Goal: Task Accomplishment & Management: Use online tool/utility

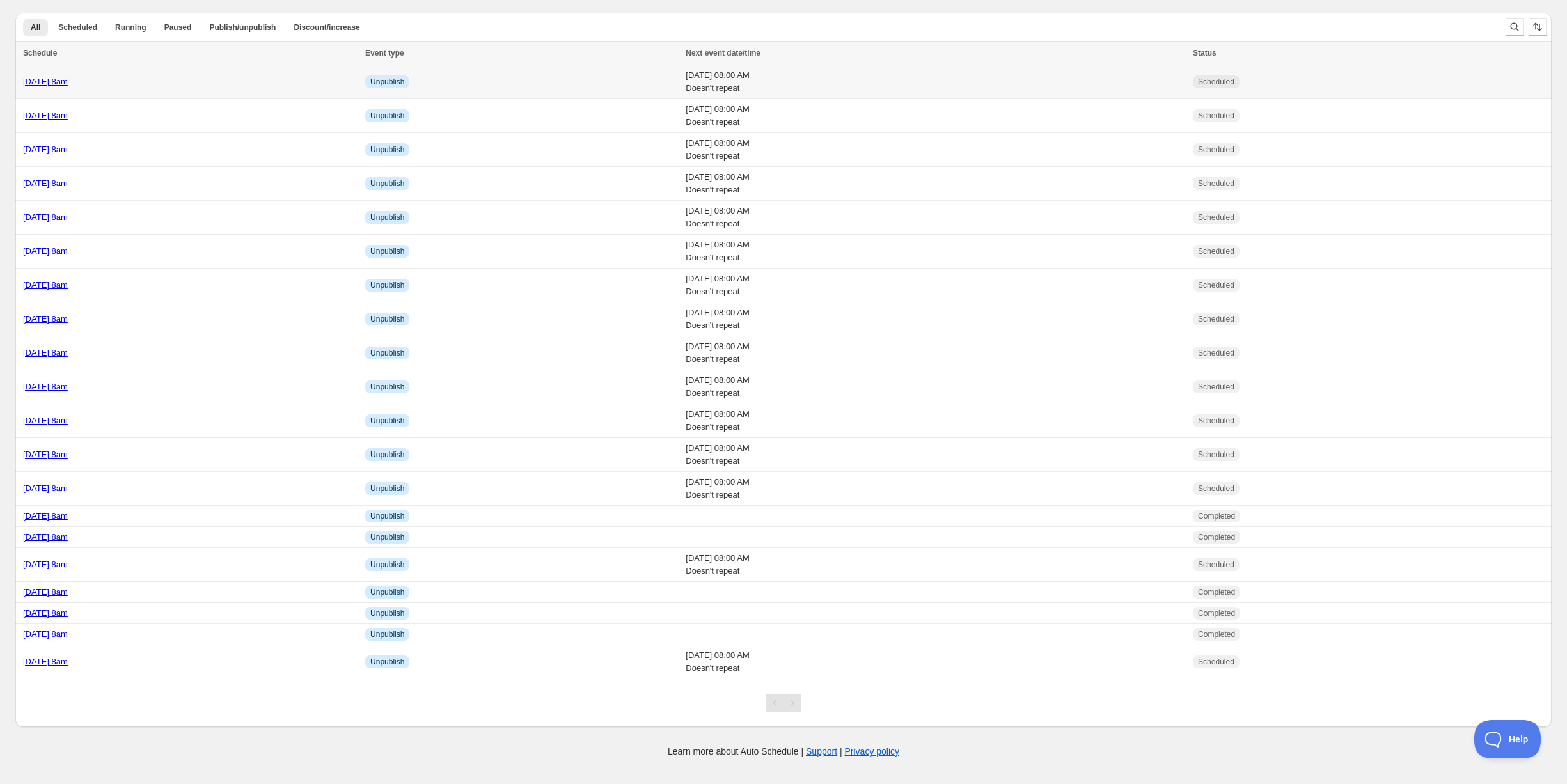
click at [179, 84] on div "Monday 20th October @ 8am" at bounding box center [190, 82] width 334 height 13
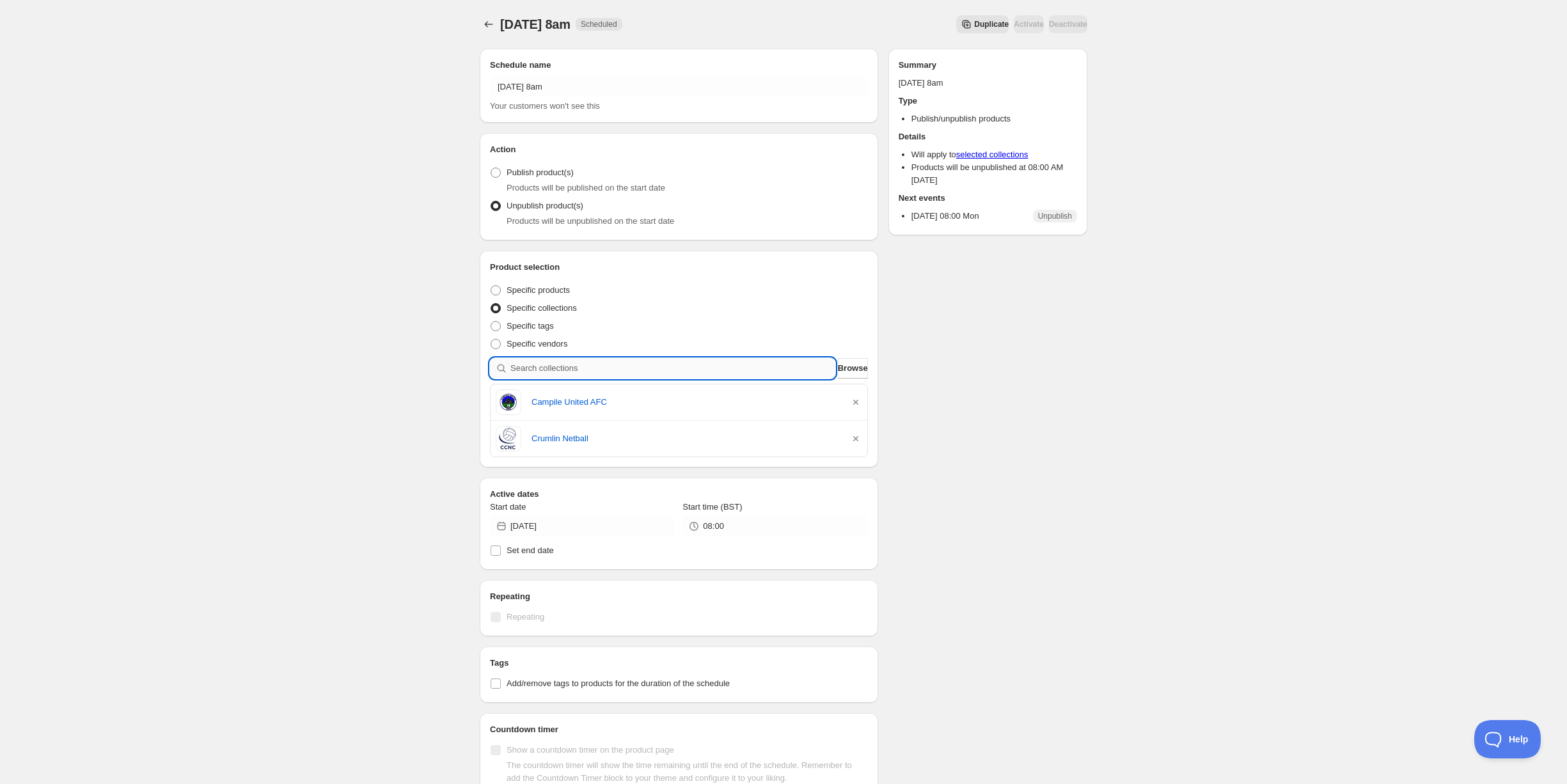
click at [741, 364] on input "search" at bounding box center [672, 369] width 325 height 21
type input "w"
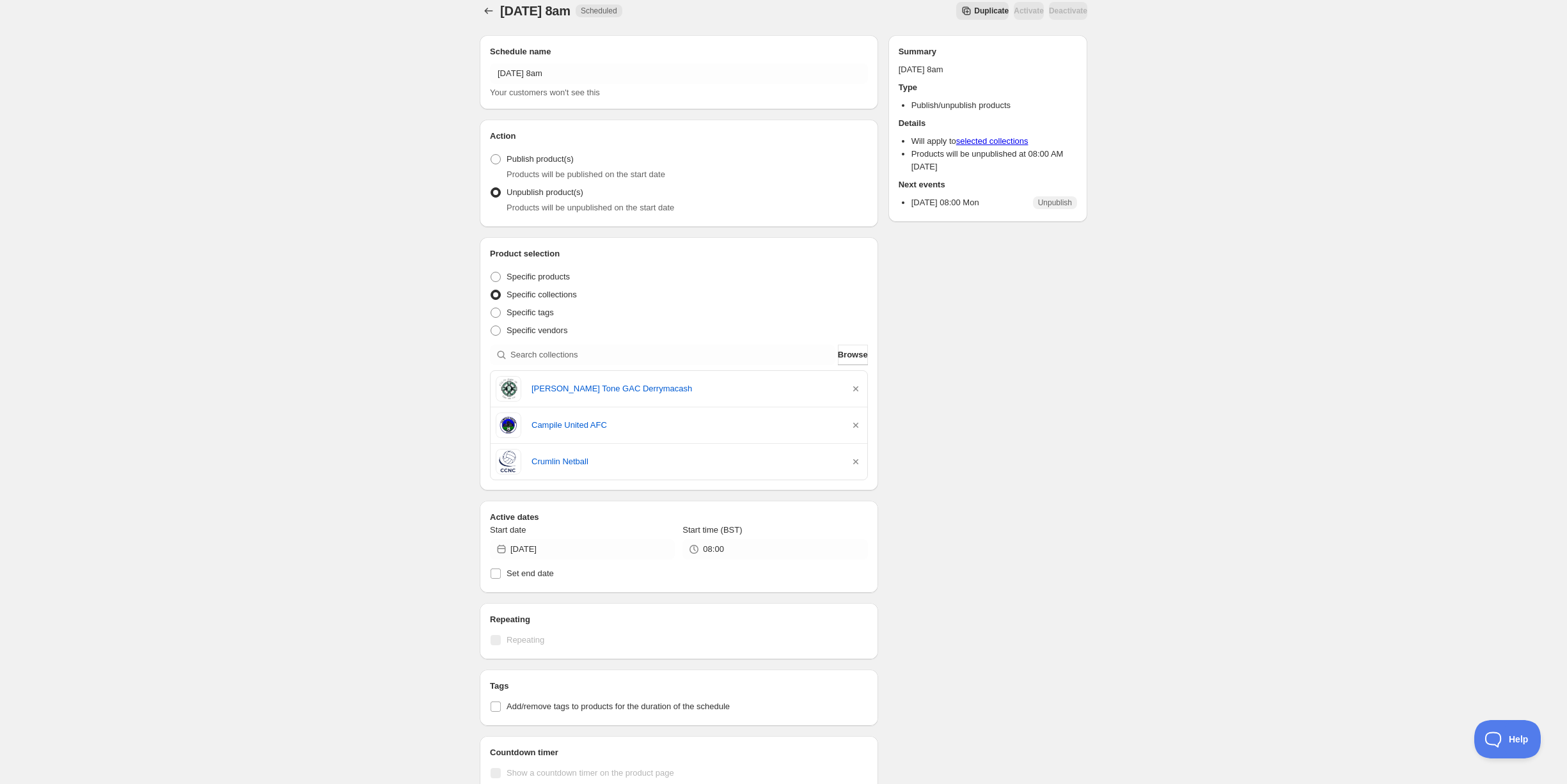
scroll to position [16, 0]
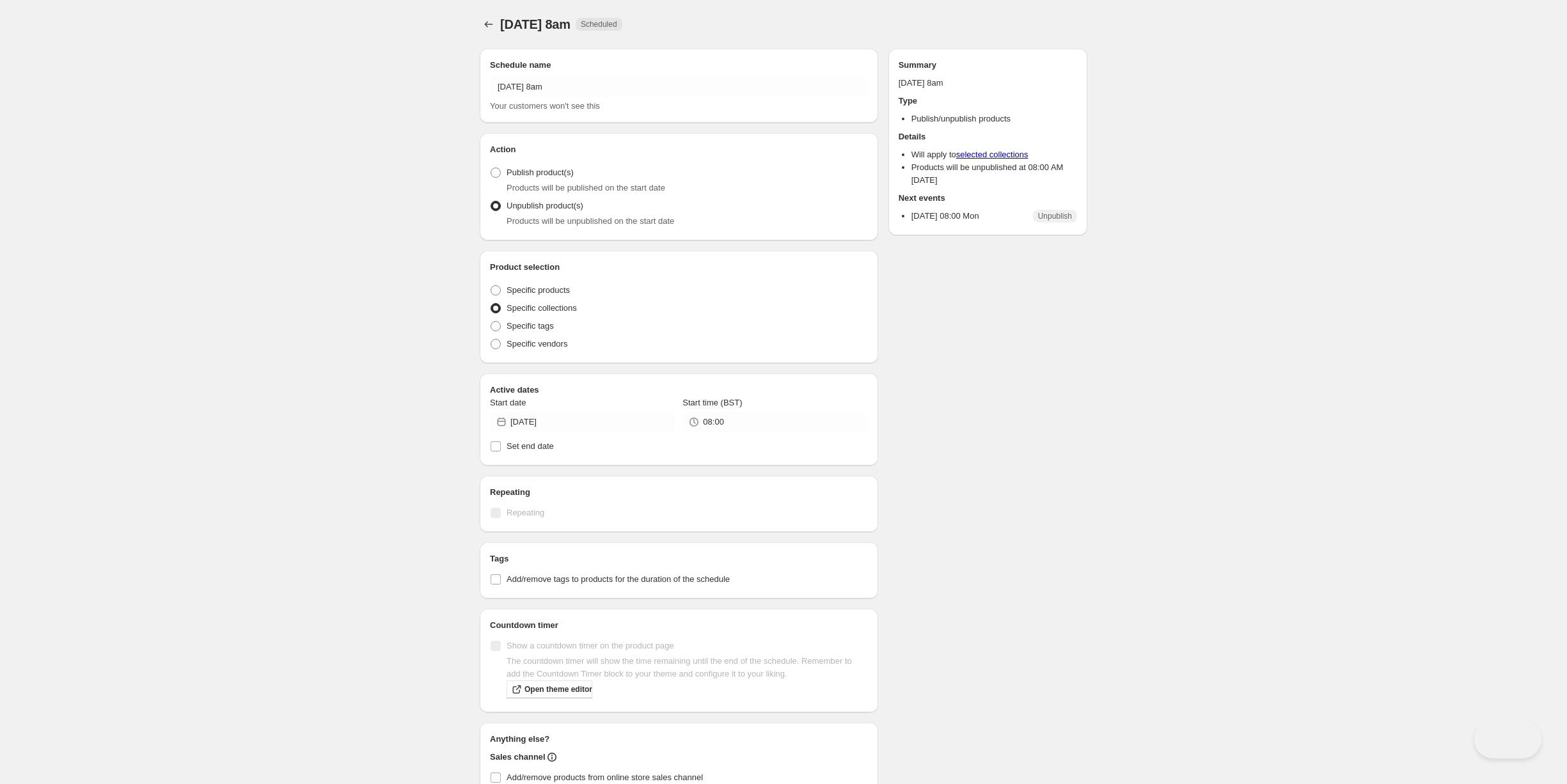
radio input "true"
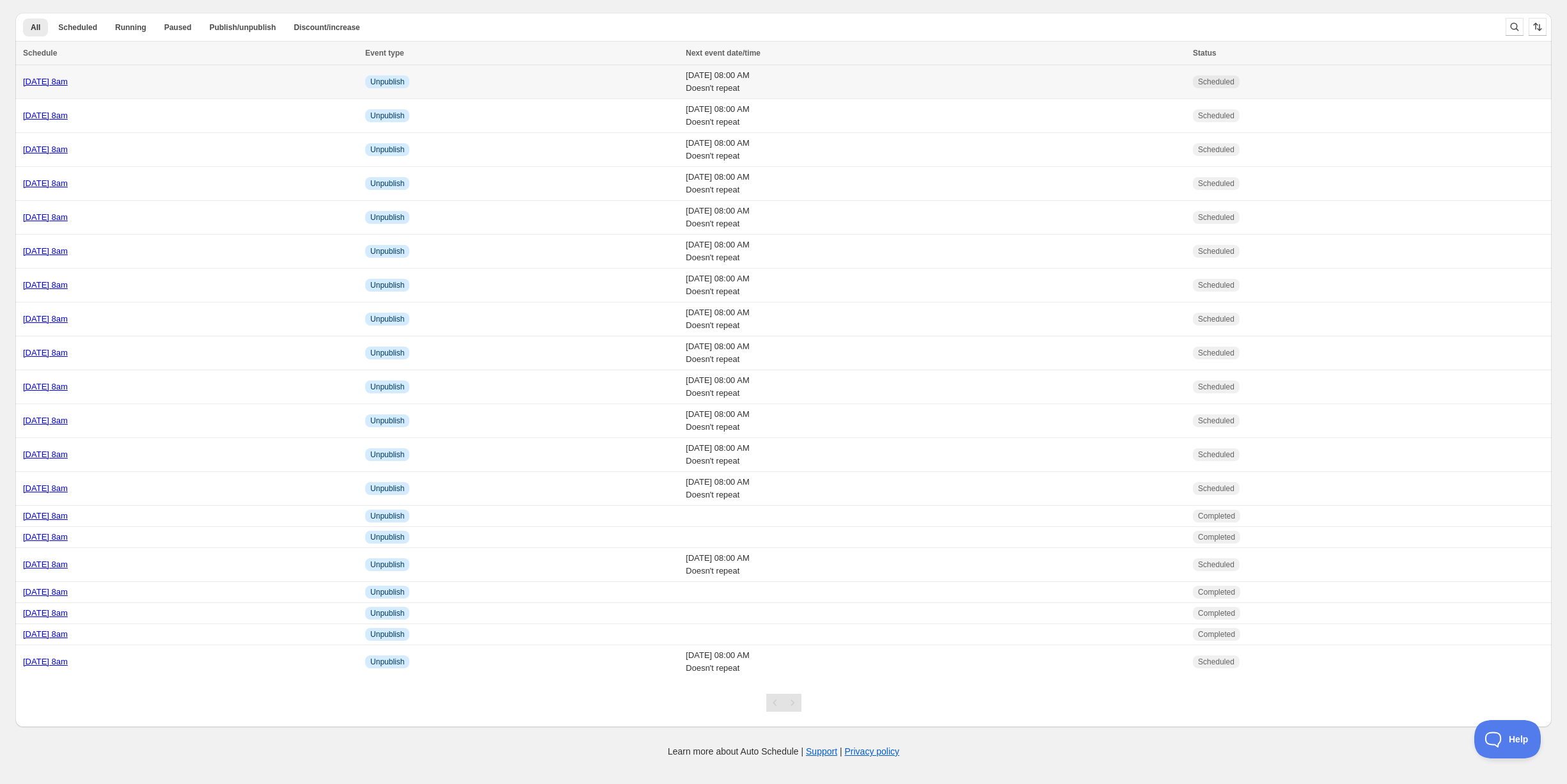
click at [185, 76] on div "[DATE] 8am" at bounding box center [190, 82] width 334 height 13
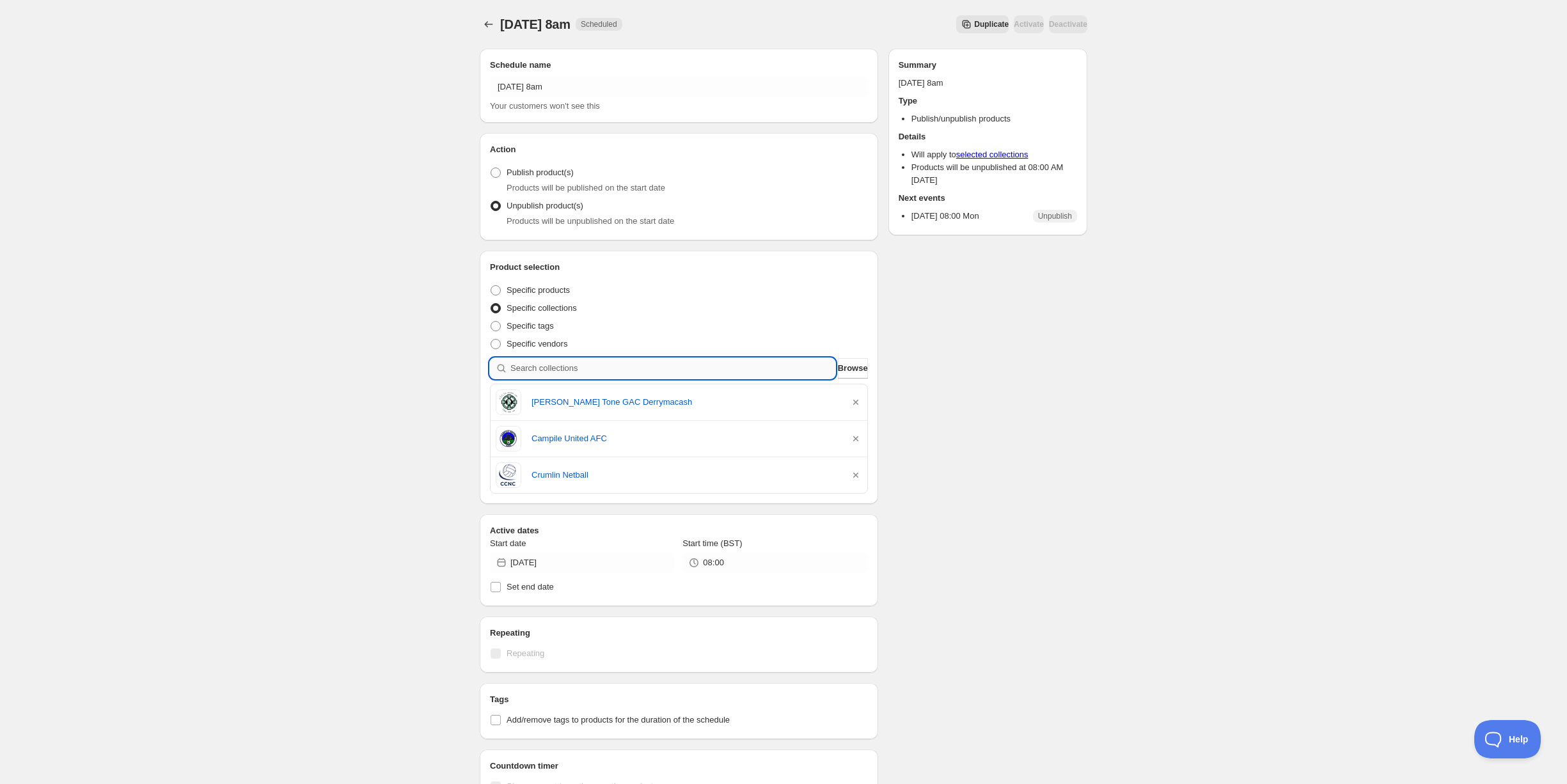
click at [600, 364] on input "search" at bounding box center [672, 369] width 325 height 21
type input "d"
